Goal: Task Accomplishment & Management: Manage account settings

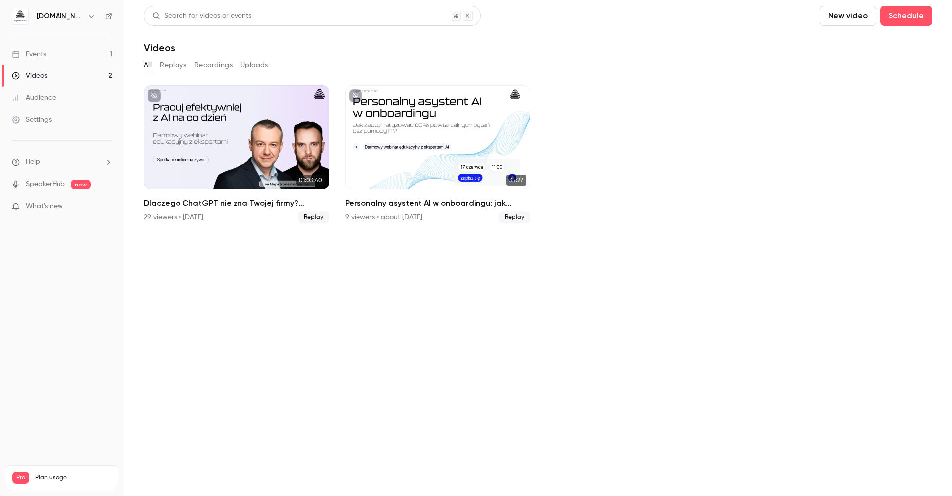
click at [36, 55] on div "Events" at bounding box center [29, 54] width 34 height 10
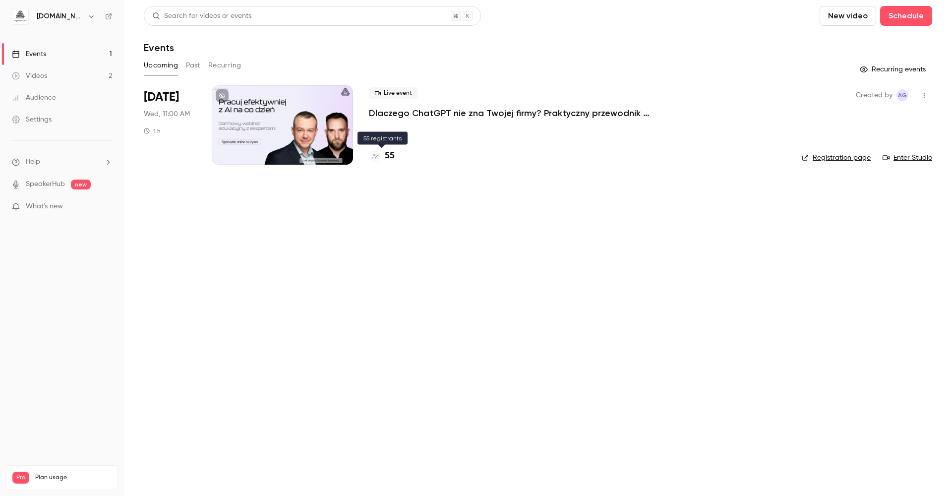
click at [385, 155] on h4 "55" at bounding box center [390, 155] width 10 height 13
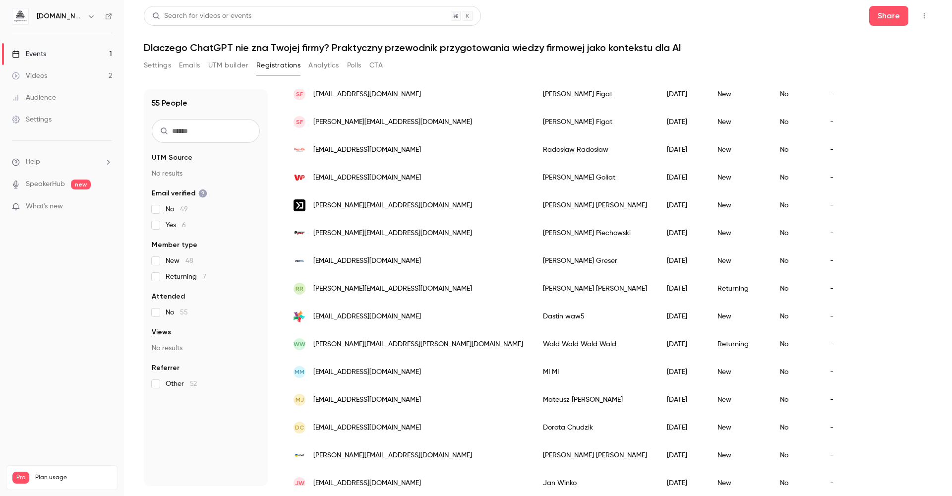
scroll to position [416, 0]
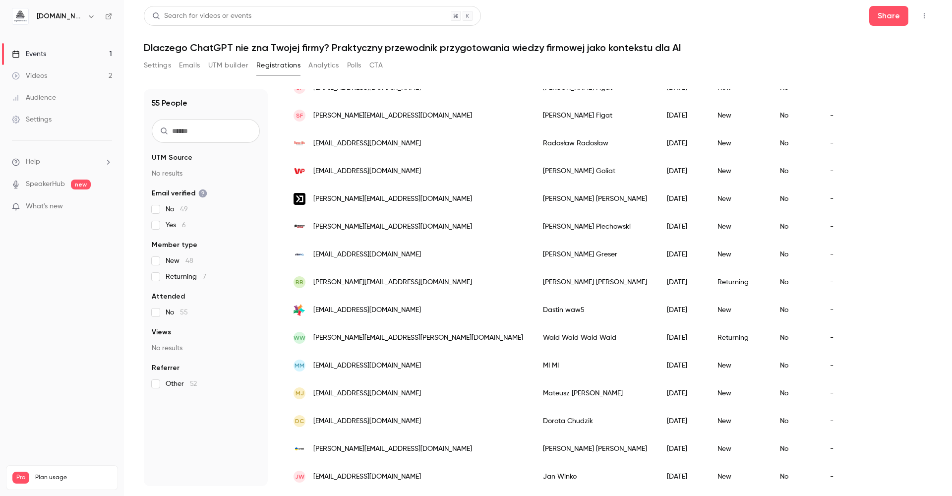
click at [362, 418] on span "dorachudzuj@gmail.com" at bounding box center [367, 421] width 108 height 10
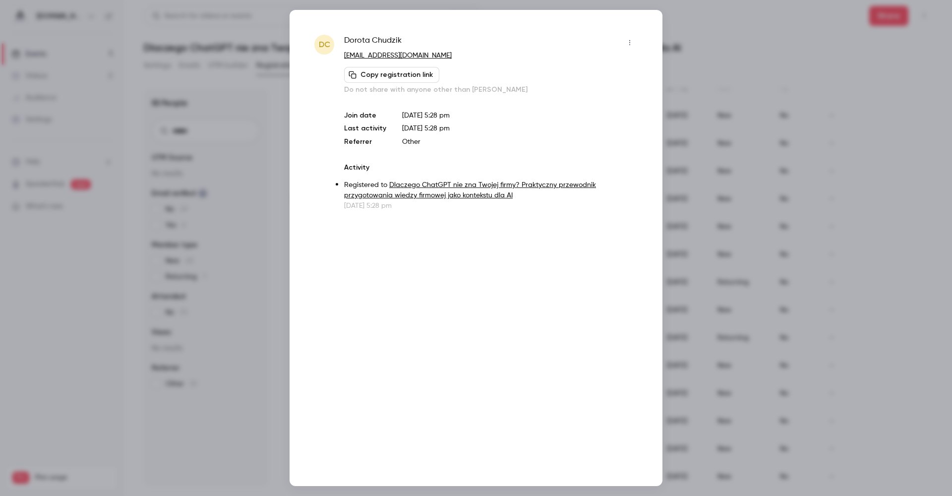
click at [827, 158] on div at bounding box center [476, 248] width 952 height 496
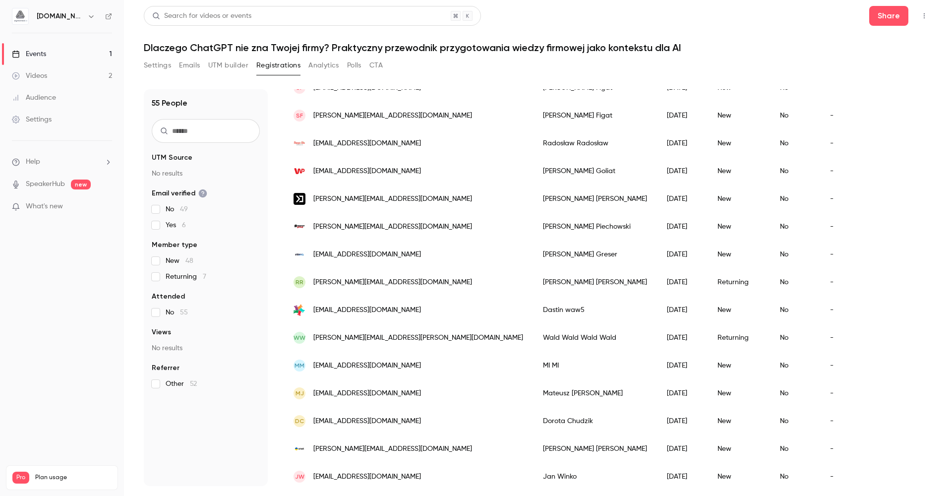
click at [371, 421] on span "dorachudzuj@gmail.com" at bounding box center [367, 421] width 108 height 10
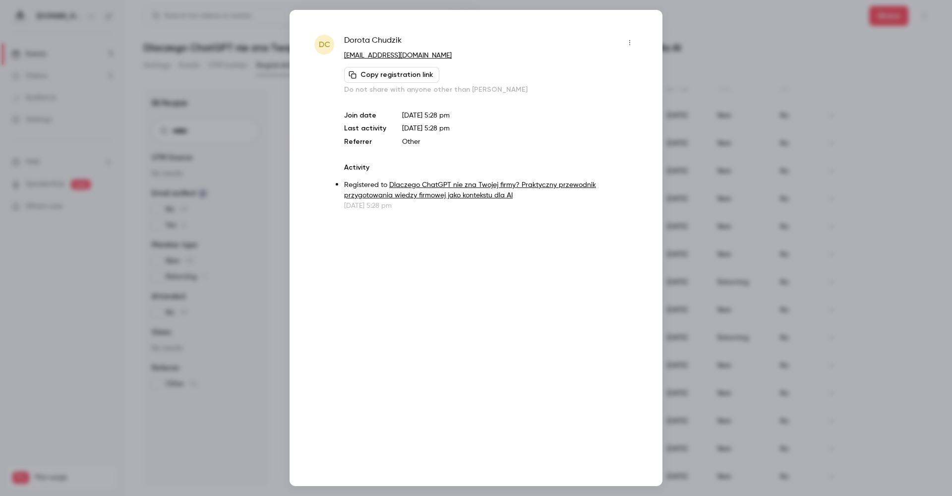
click at [633, 40] on icon "button" at bounding box center [630, 42] width 8 height 7
click at [580, 94] on div "Remove registration" at bounding box center [591, 94] width 75 height 10
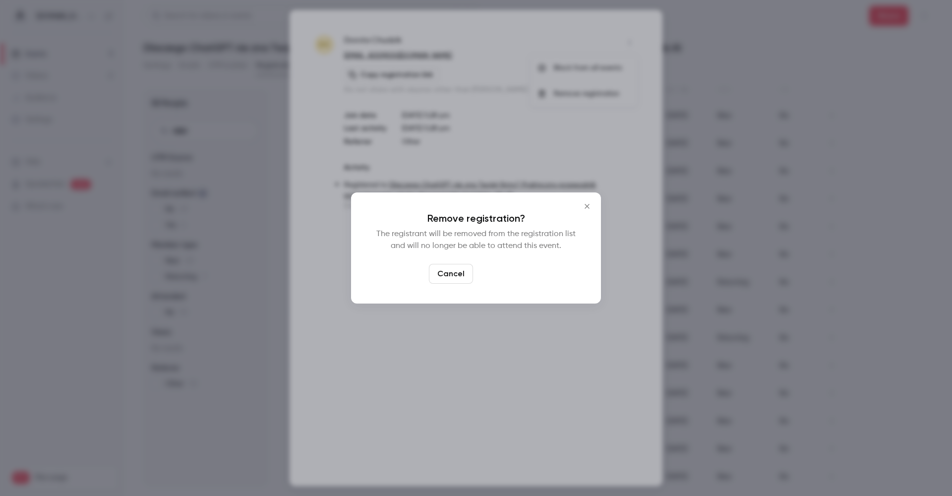
click at [503, 274] on button "Confirm" at bounding box center [500, 274] width 47 height 20
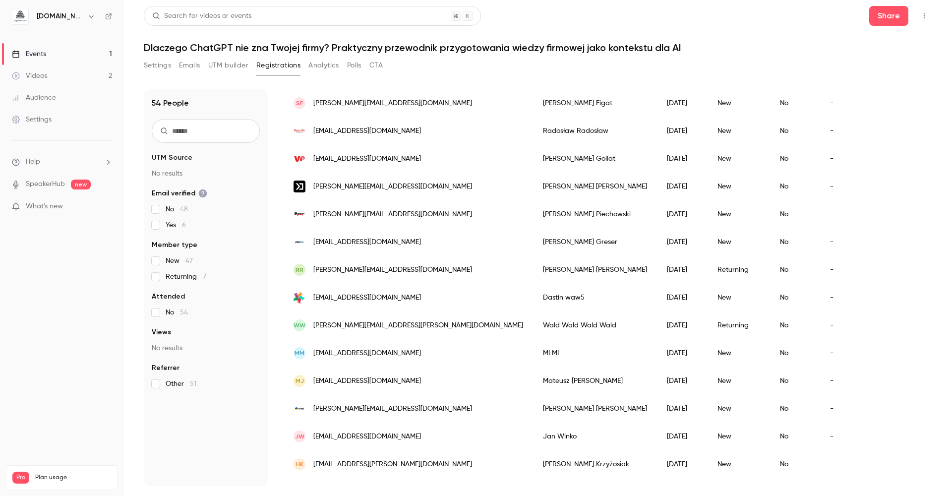
scroll to position [434, 0]
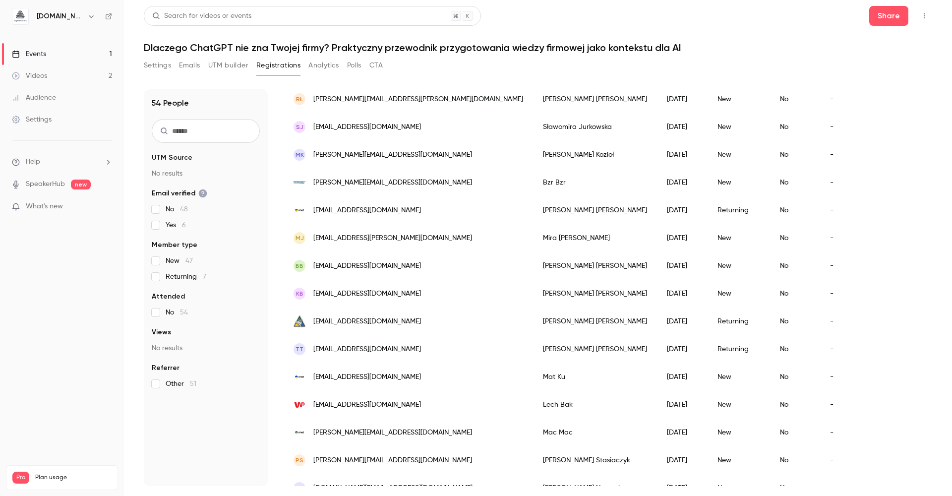
scroll to position [911, 0]
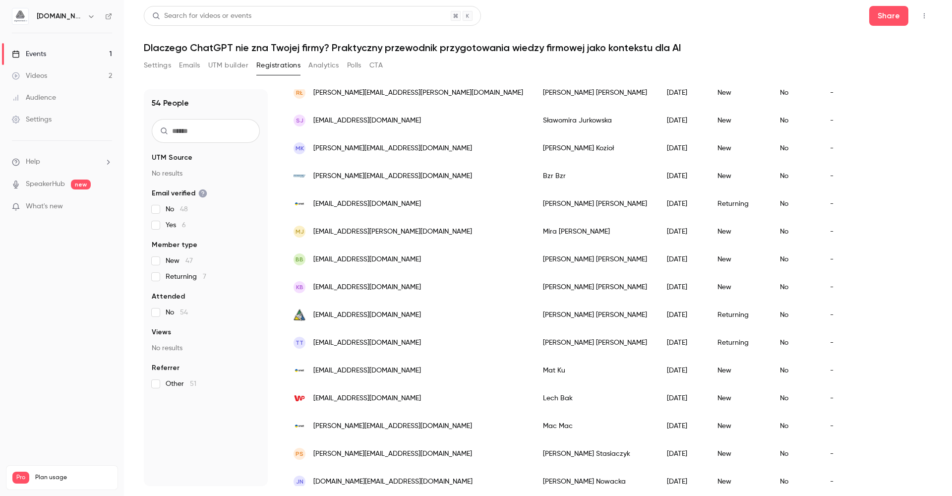
click at [347, 314] on span "[EMAIL_ADDRESS][DOMAIN_NAME]" at bounding box center [367, 315] width 108 height 10
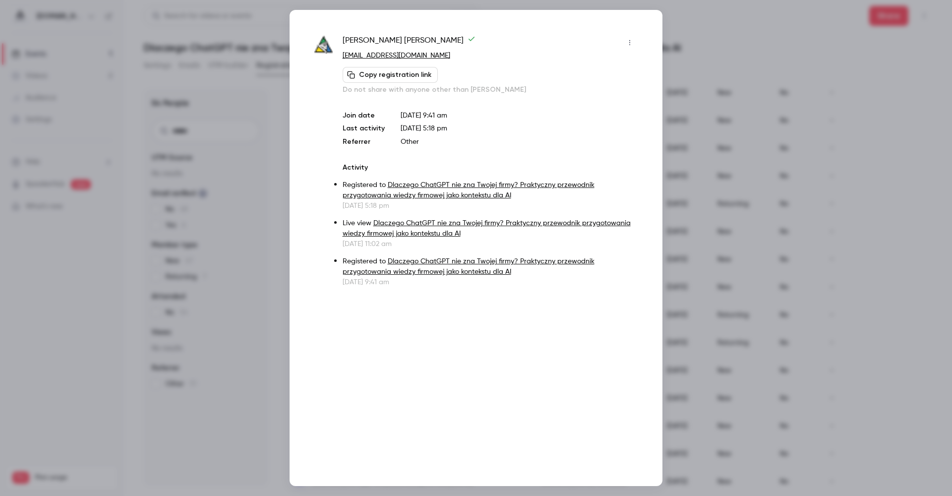
click at [710, 293] on div at bounding box center [476, 248] width 952 height 496
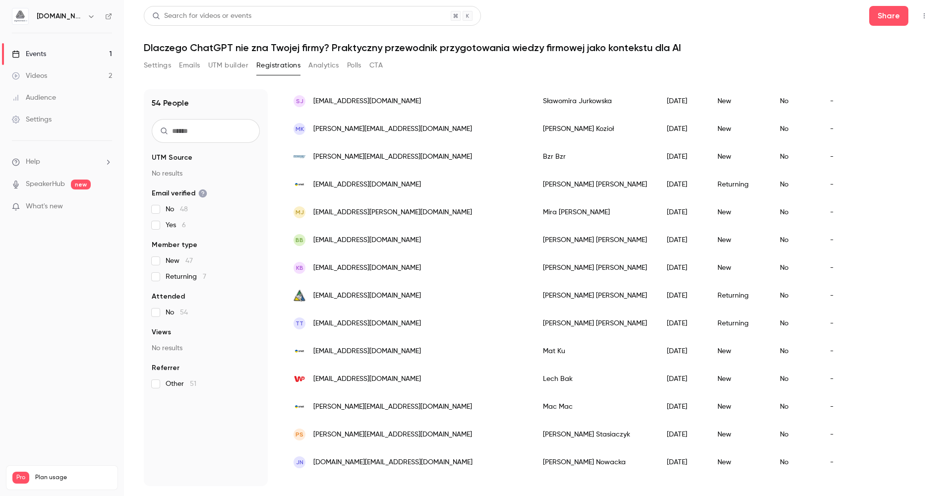
scroll to position [936, 0]
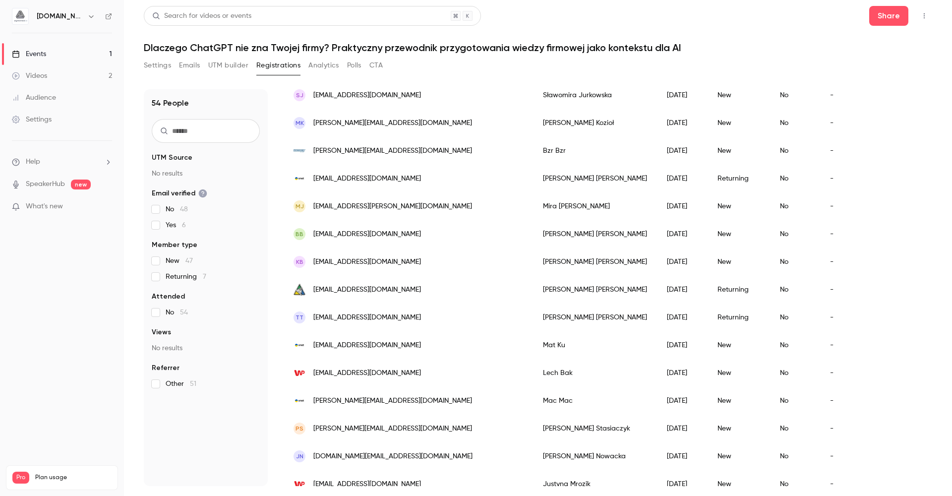
click at [363, 319] on span "[EMAIL_ADDRESS][DOMAIN_NAME]" at bounding box center [367, 317] width 108 height 10
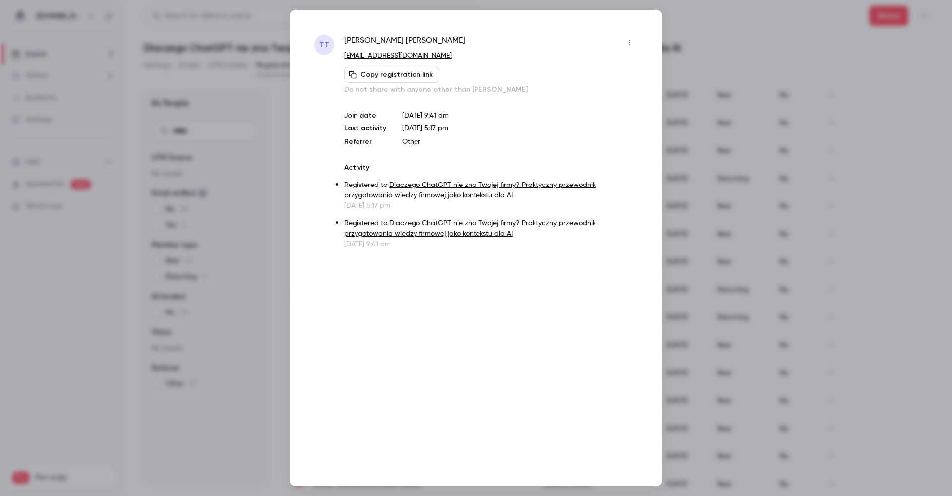
click at [757, 294] on div at bounding box center [476, 248] width 952 height 496
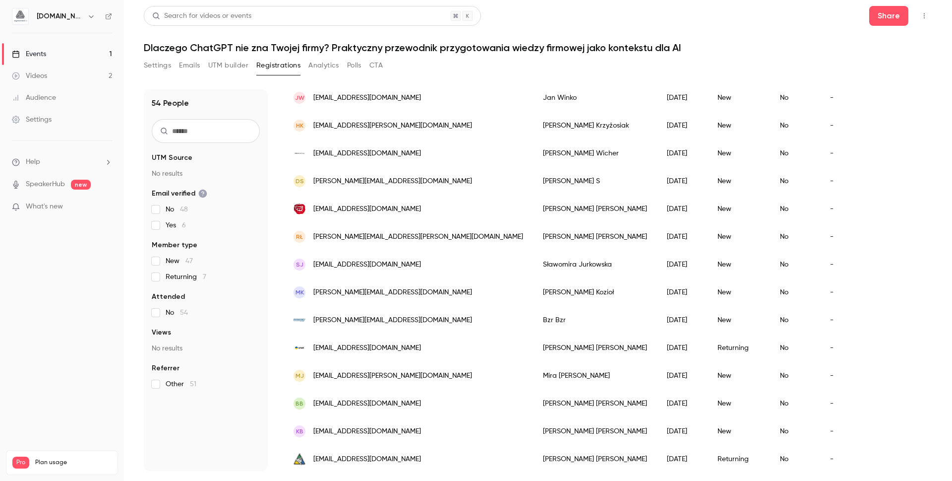
scroll to position [0, 0]
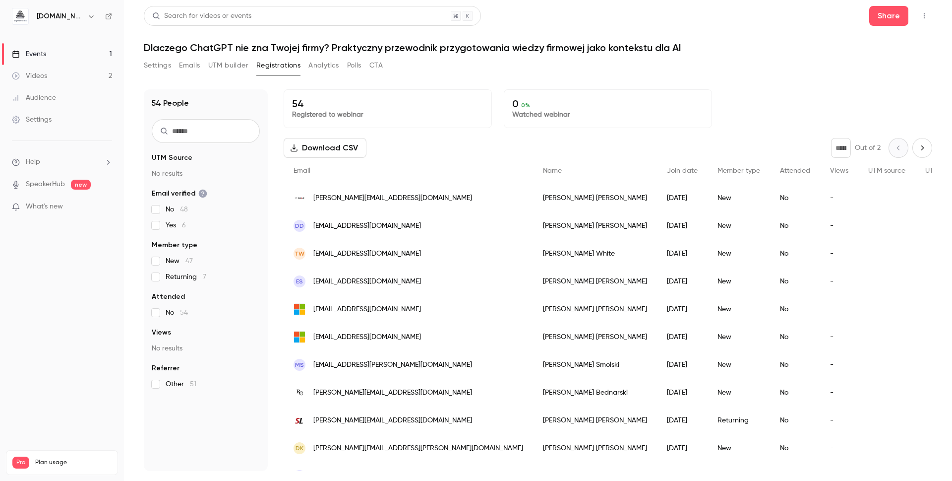
click at [808, 58] on div "Settings Emails UTM builder Registrations Analytics Polls CTA" at bounding box center [538, 68] width 789 height 20
click at [918, 153] on button "Next page" at bounding box center [923, 148] width 20 height 20
type input "*"
